Goal: Task Accomplishment & Management: Use online tool/utility

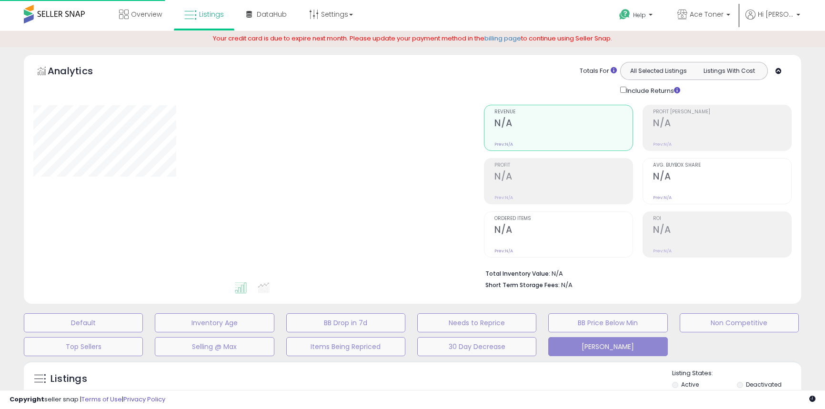
type input "*********"
select select "**"
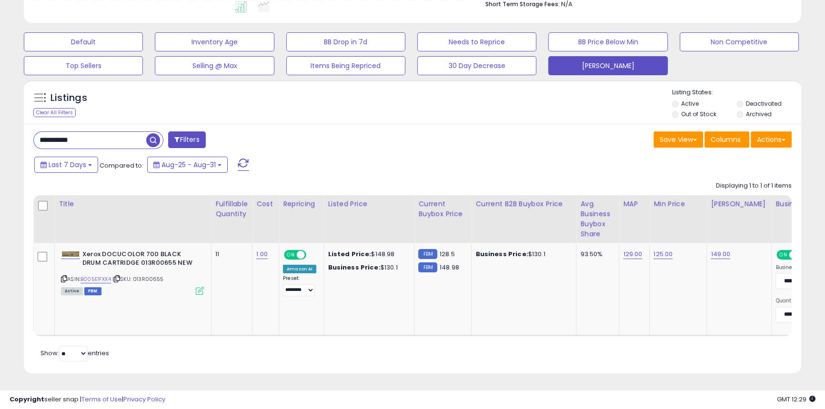
scroll to position [282, 0]
click at [580, 67] on button "[PERSON_NAME]" at bounding box center [607, 65] width 119 height 19
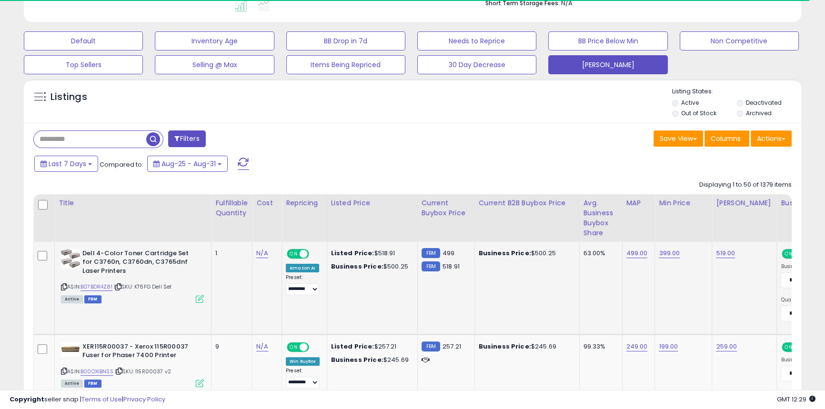
scroll to position [282, 0]
click at [104, 285] on link "B07BDR4Z81" at bounding box center [96, 286] width 32 height 8
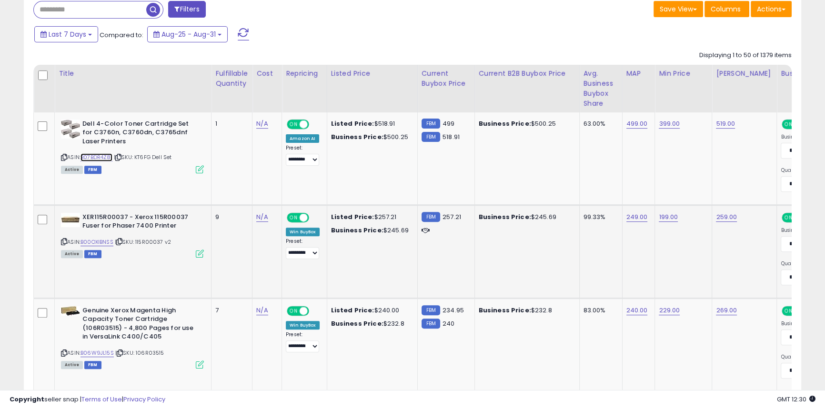
scroll to position [412, 0]
click at [107, 241] on link "B00OXIBNSS" at bounding box center [96, 242] width 33 height 8
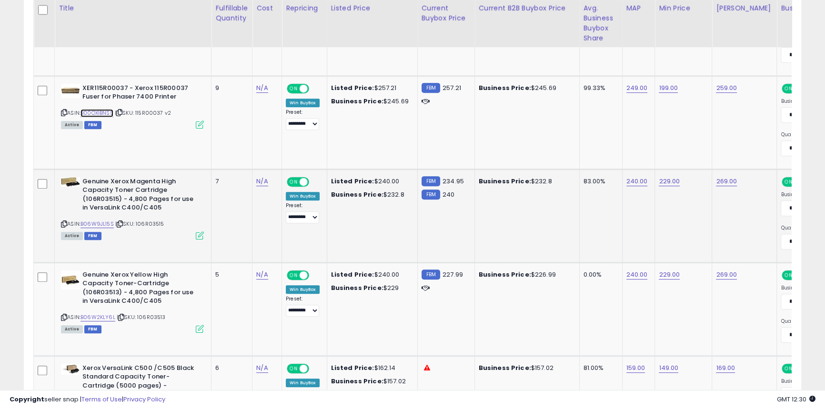
scroll to position [542, 0]
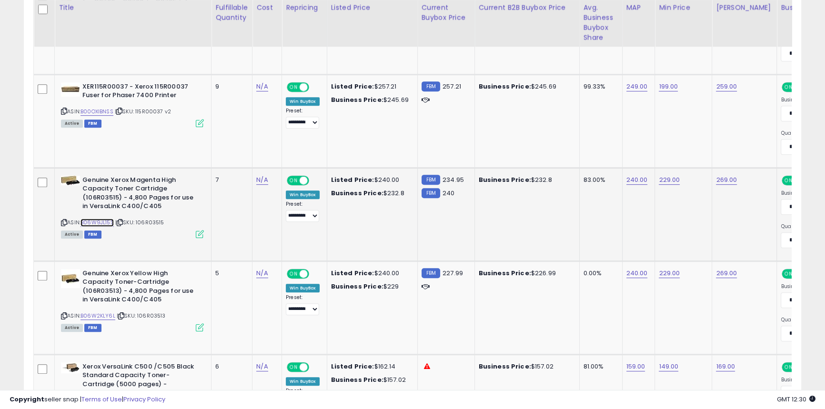
click at [104, 223] on link "B06W9JL15S" at bounding box center [96, 223] width 33 height 8
click at [103, 315] on link "B06W2KLY6L" at bounding box center [97, 316] width 35 height 8
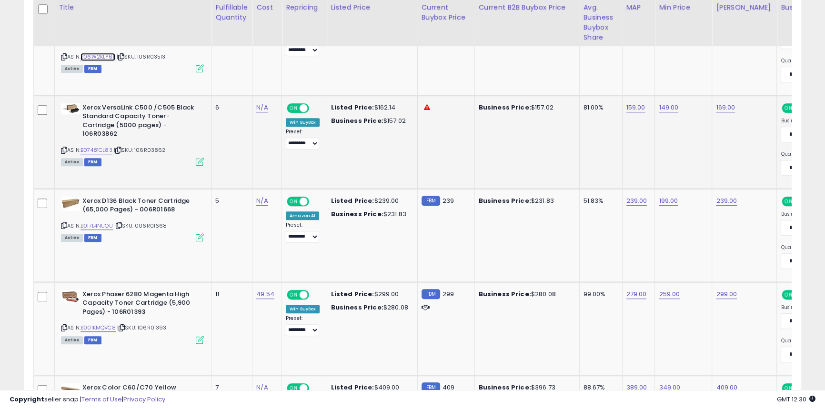
scroll to position [802, 0]
click at [102, 147] on link "B07481CL83" at bounding box center [96, 150] width 32 height 8
click at [104, 151] on link "B07481CL83" at bounding box center [96, 150] width 32 height 8
click at [724, 108] on link "169.00" at bounding box center [725, 107] width 19 height 10
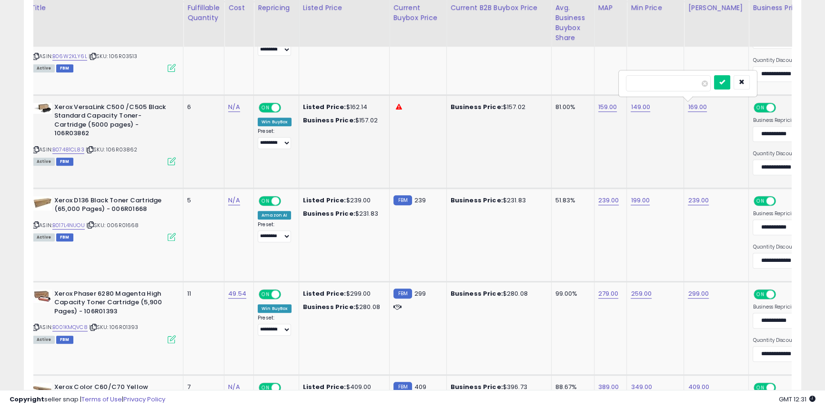
click at [642, 84] on input "******" at bounding box center [668, 83] width 85 height 16
type input "***"
click at [730, 86] on button "submit" at bounding box center [722, 82] width 16 height 14
click at [65, 228] on link "B017L4NUOU" at bounding box center [68, 225] width 32 height 8
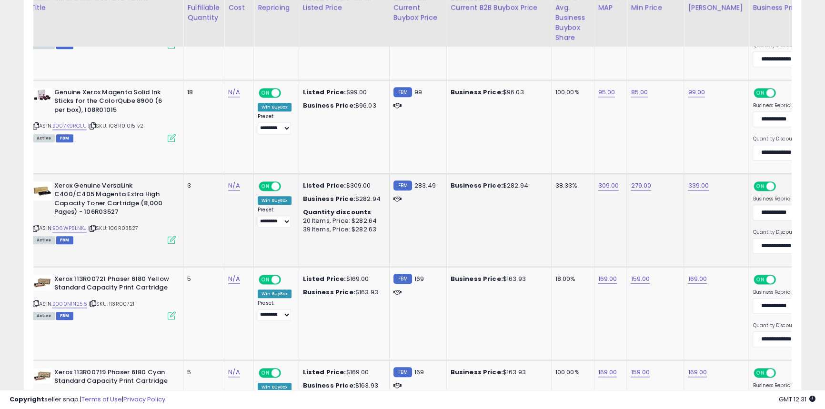
scroll to position [1190, 0]
click at [80, 229] on link "B06WP5LNKJ" at bounding box center [69, 228] width 34 height 8
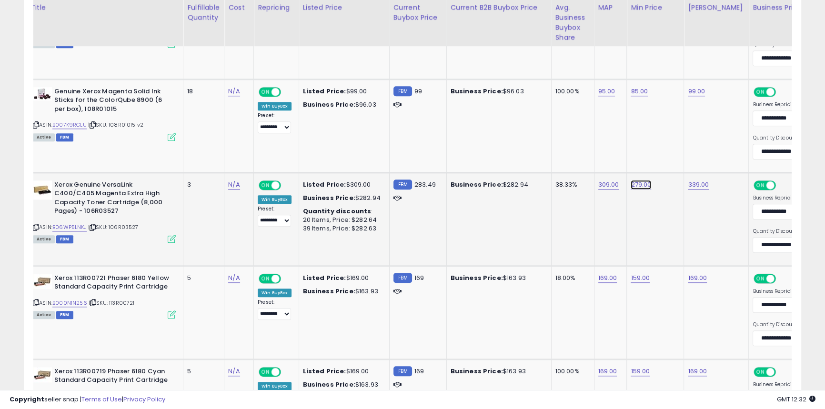
click at [639, 186] on link "279.00" at bounding box center [641, 185] width 20 height 10
click at [581, 158] on input "******" at bounding box center [611, 160] width 85 height 16
type input "******"
click at [668, 162] on icon "submit" at bounding box center [665, 159] width 6 height 6
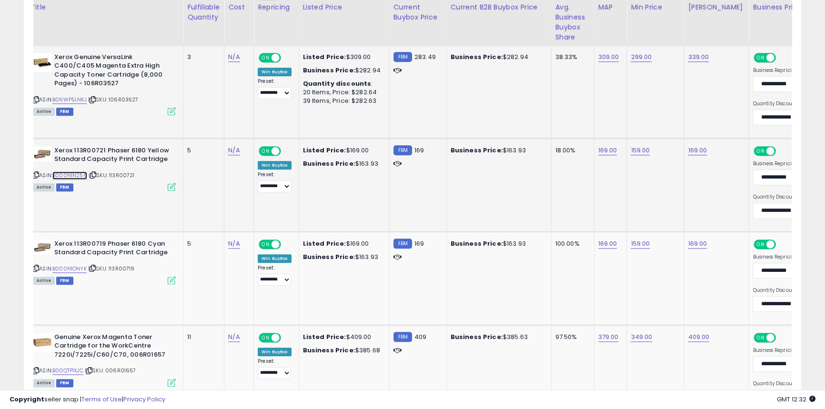
click at [76, 174] on link "B000N1N256" at bounding box center [69, 175] width 35 height 8
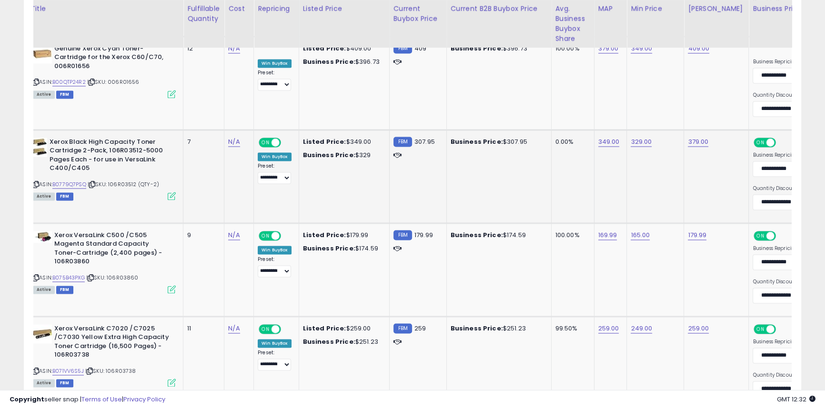
scroll to position [1795, 0]
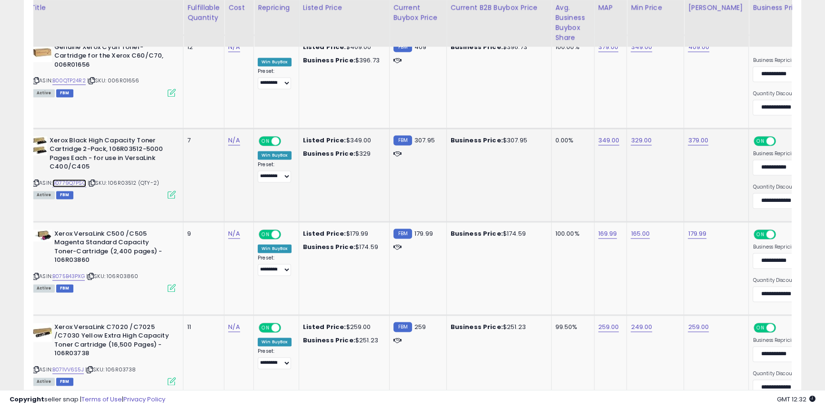
click at [67, 182] on link "B0779Q7PSQ" at bounding box center [69, 183] width 34 height 8
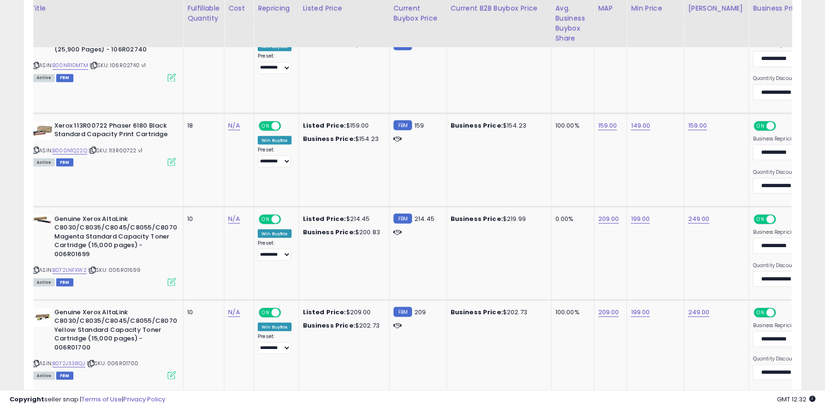
scroll to position [2185, 0]
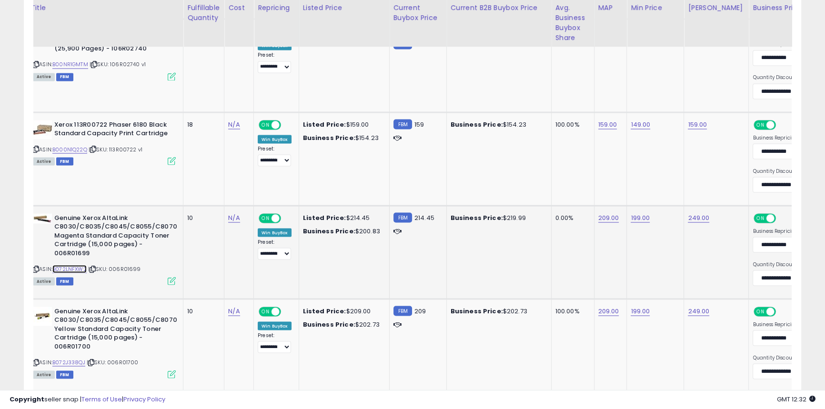
click at [81, 267] on link "B072LNFXW2" at bounding box center [69, 269] width 34 height 8
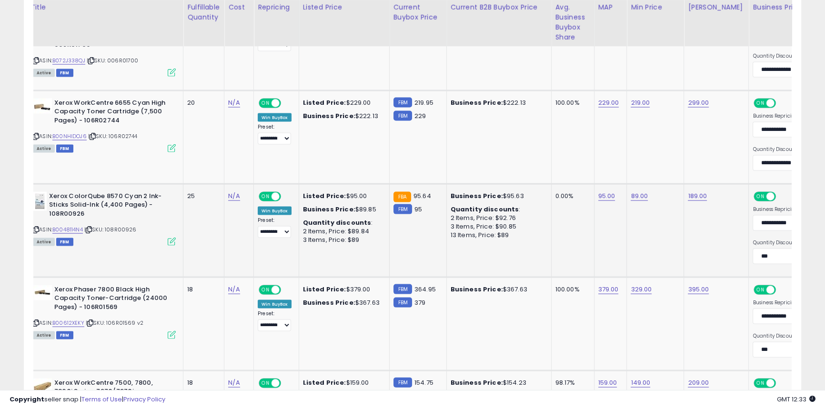
scroll to position [2487, 0]
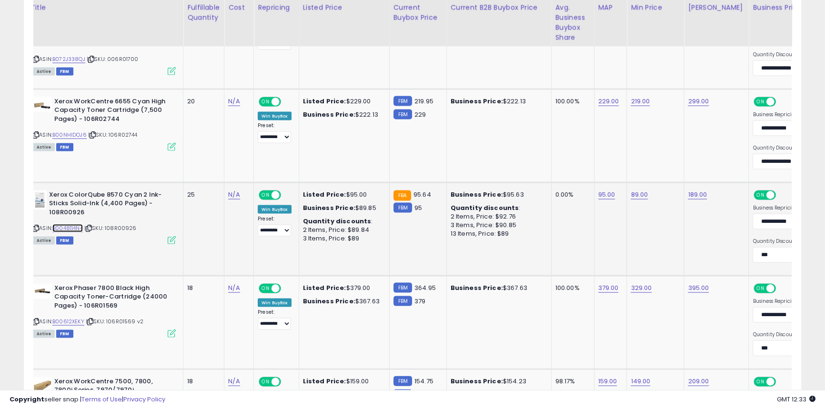
click at [76, 224] on link "B0048114N4" at bounding box center [67, 228] width 30 height 8
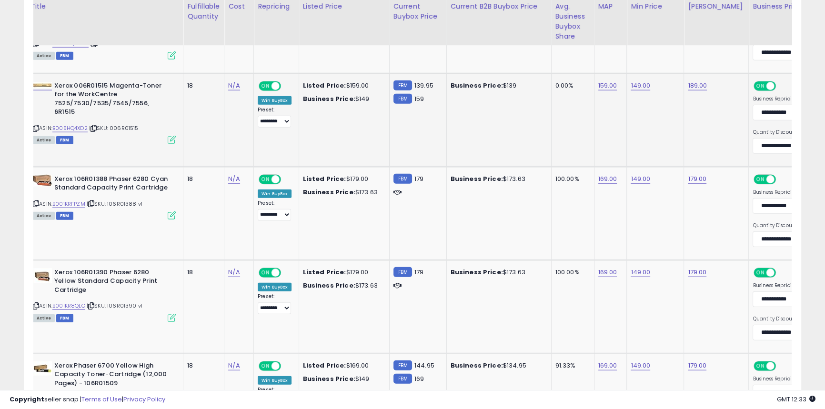
scroll to position [2877, 0]
click at [75, 124] on link "B005HQ4XD2" at bounding box center [69, 128] width 35 height 8
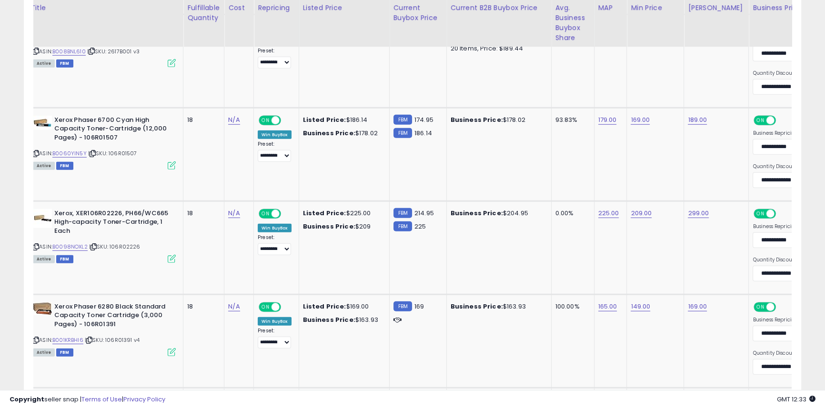
scroll to position [3310, 0]
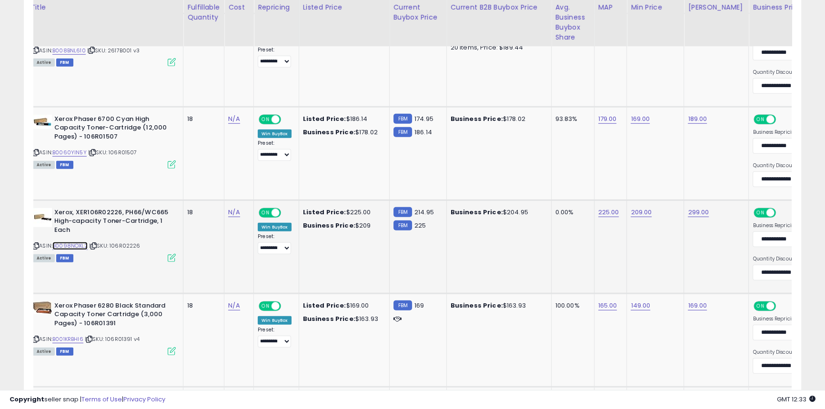
click at [79, 242] on link "B0098NOXL2" at bounding box center [69, 246] width 35 height 8
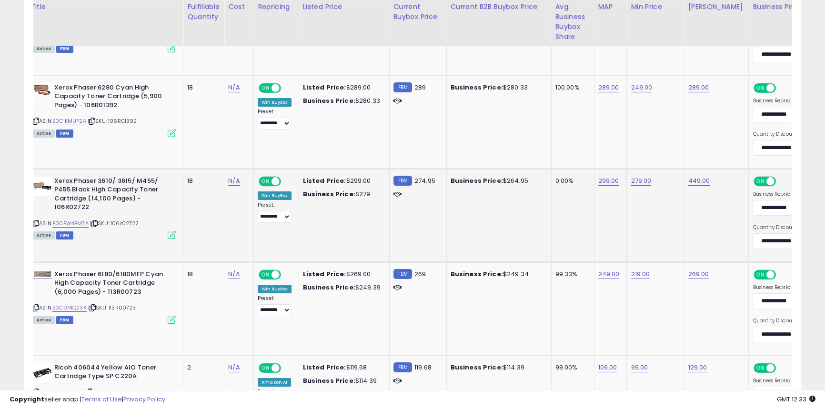
scroll to position [4089, 0]
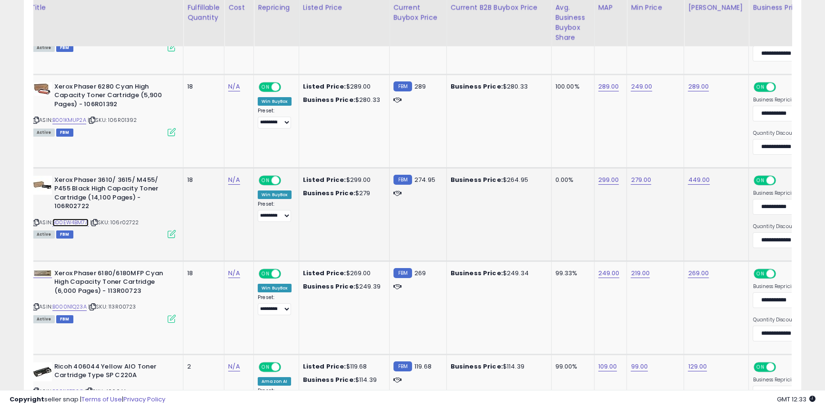
click at [73, 221] on link "B00EW4BM7A" at bounding box center [70, 223] width 36 height 8
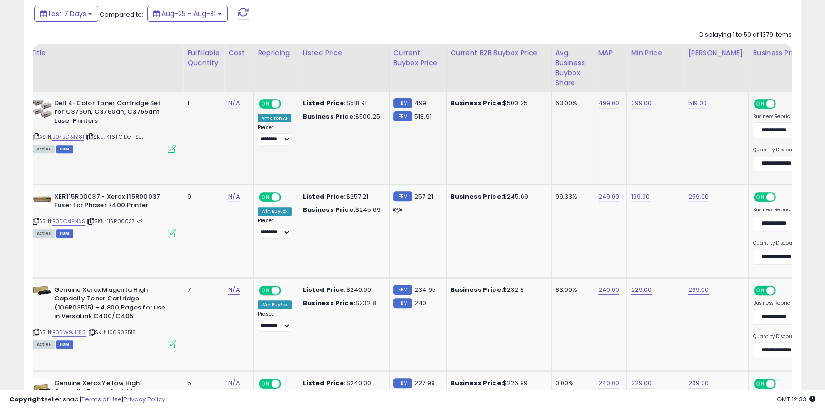
scroll to position [433, 0]
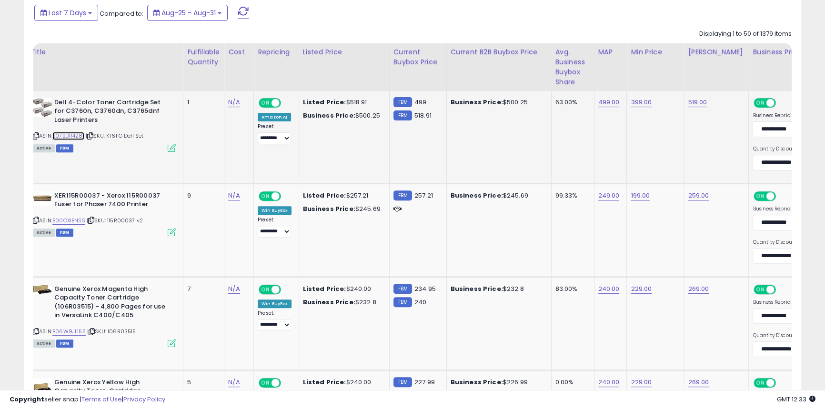
click at [83, 138] on link "B07BDR4Z81" at bounding box center [68, 136] width 32 height 8
